Goal: Task Accomplishment & Management: Use online tool/utility

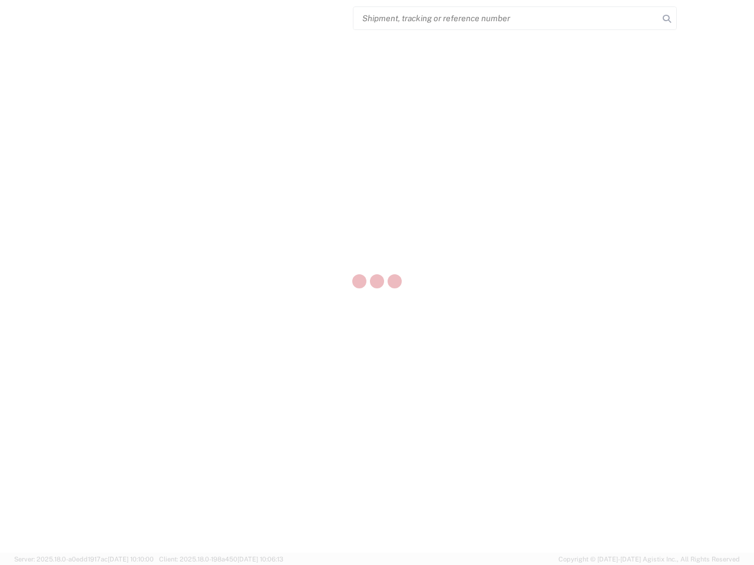
select select "US"
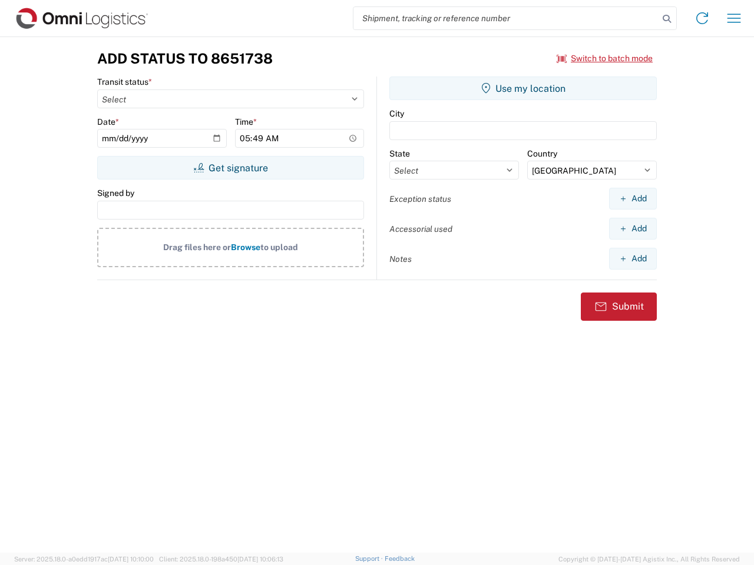
click at [506, 18] on input "search" at bounding box center [505, 18] width 305 height 22
click at [667, 19] on icon at bounding box center [666, 19] width 16 height 16
click at [702, 18] on icon at bounding box center [701, 18] width 19 height 19
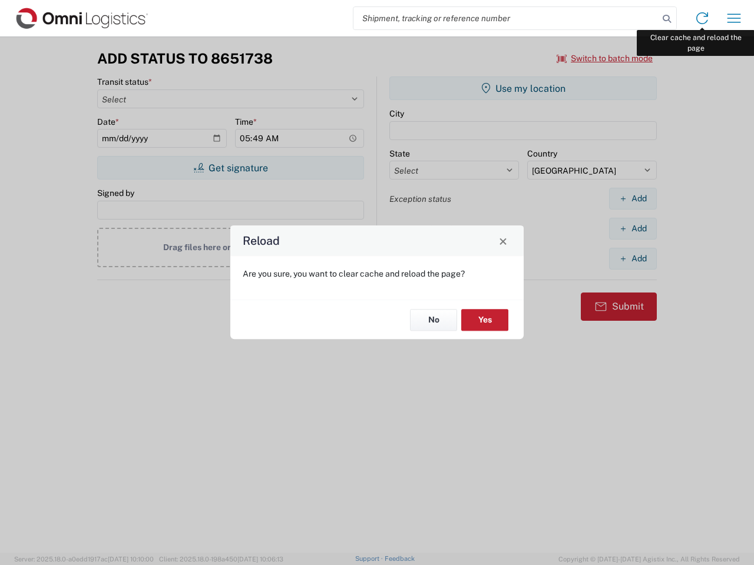
click at [734, 18] on div "Reload Are you sure, you want to clear cache and reload the page? No Yes" at bounding box center [377, 282] width 754 height 565
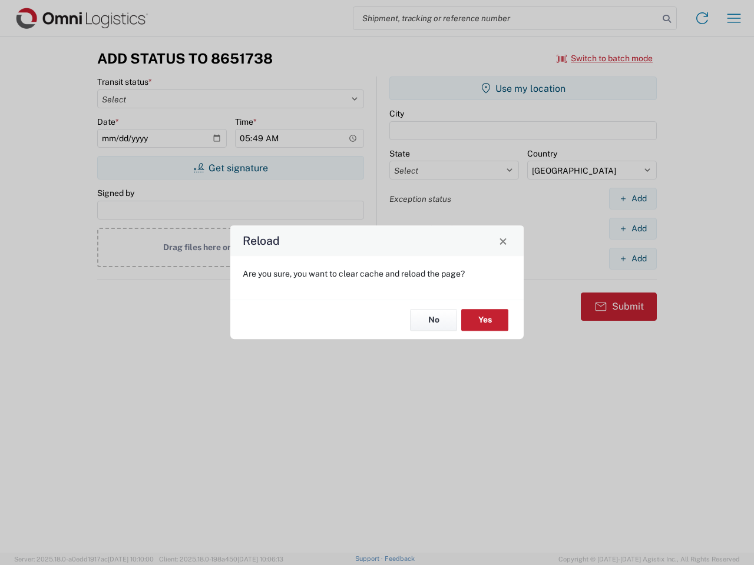
click at [605, 58] on div "Reload Are you sure, you want to clear cache and reload the page? No Yes" at bounding box center [377, 282] width 754 height 565
click at [230, 168] on div "Reload Are you sure, you want to clear cache and reload the page? No Yes" at bounding box center [377, 282] width 754 height 565
click at [523, 88] on div "Reload Are you sure, you want to clear cache and reload the page? No Yes" at bounding box center [377, 282] width 754 height 565
click at [632, 198] on div "Reload Are you sure, you want to clear cache and reload the page? No Yes" at bounding box center [377, 282] width 754 height 565
click at [632, 228] on div "Reload Are you sure, you want to clear cache and reload the page? No Yes" at bounding box center [377, 282] width 754 height 565
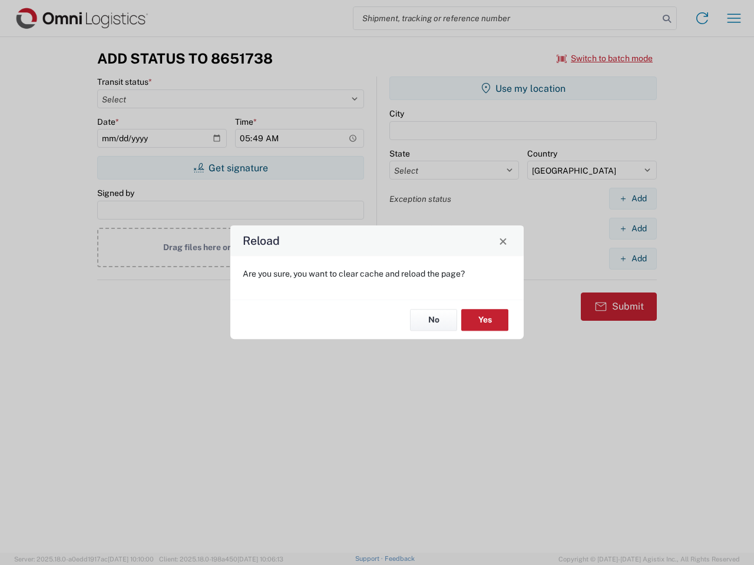
click at [632, 259] on div "Reload Are you sure, you want to clear cache and reload the page? No Yes" at bounding box center [377, 282] width 754 height 565
